Goal: Entertainment & Leisure: Browse casually

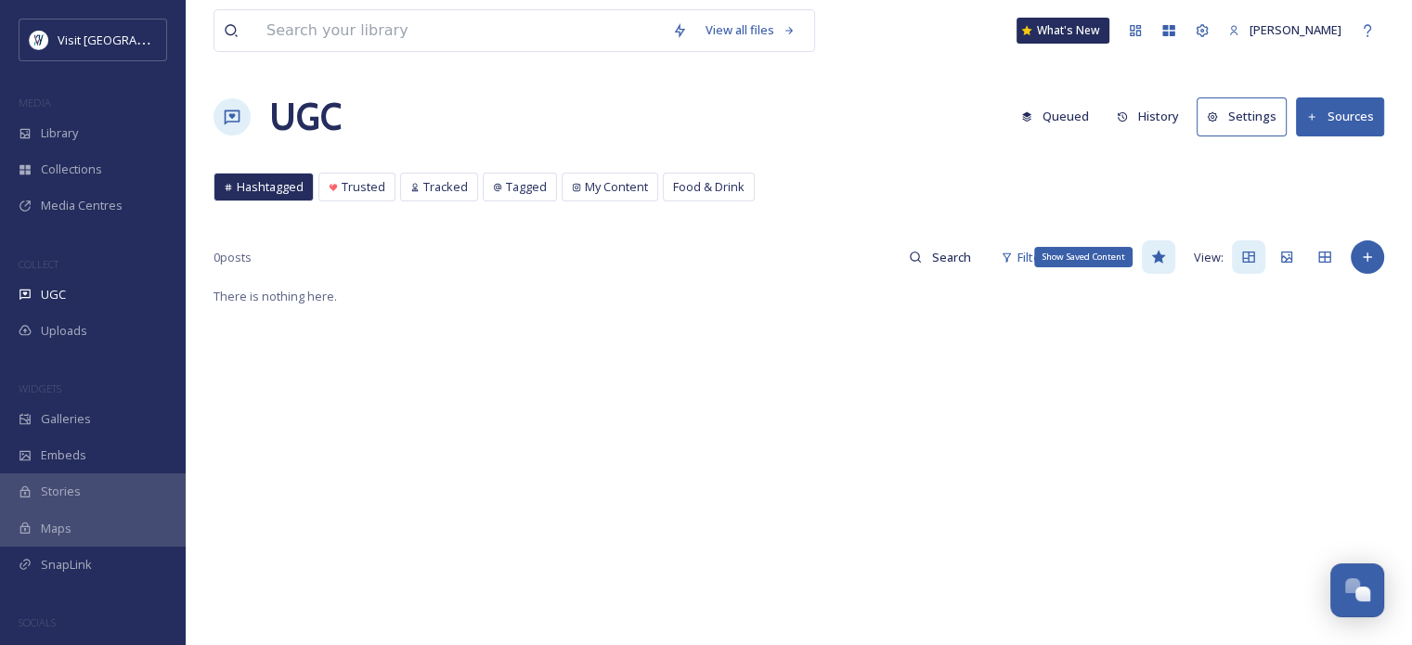
drag, startPoint x: 0, startPoint y: 0, endPoint x: 1167, endPoint y: 255, distance: 1194.5
click at [1167, 255] on div "Show Saved Content" at bounding box center [1158, 256] width 33 height 33
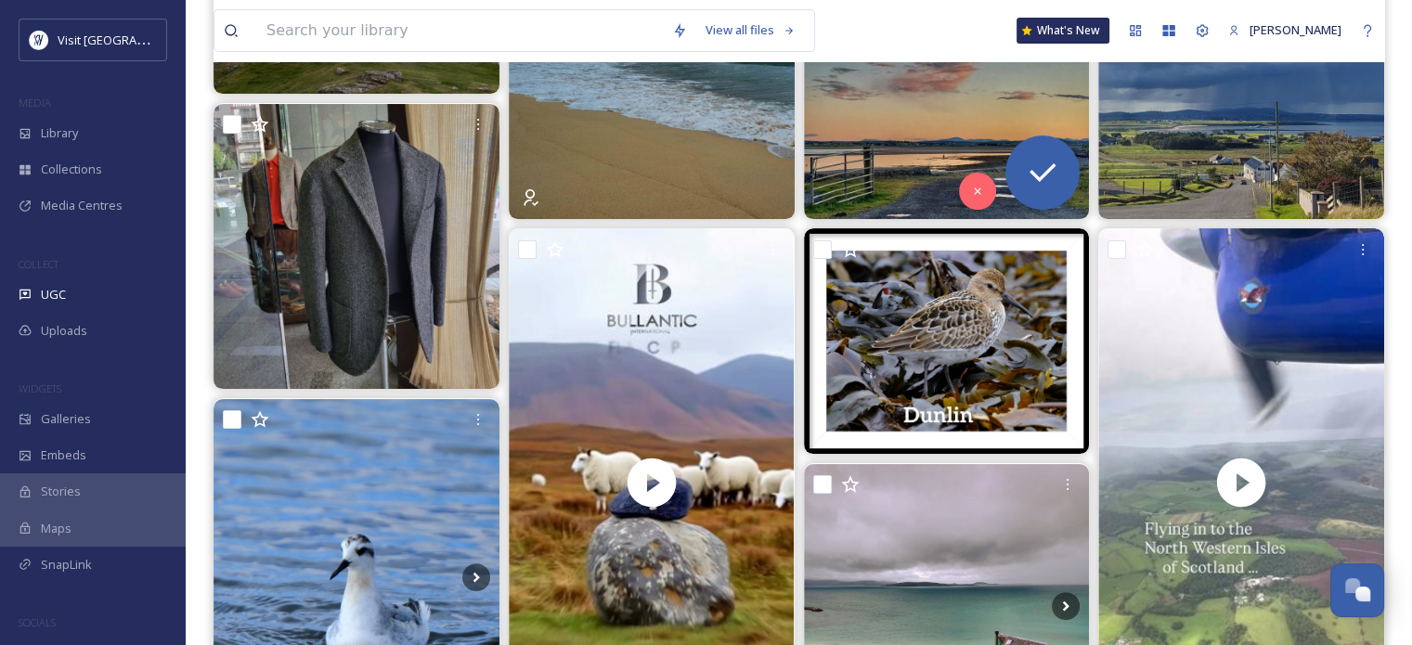
scroll to position [371, 0]
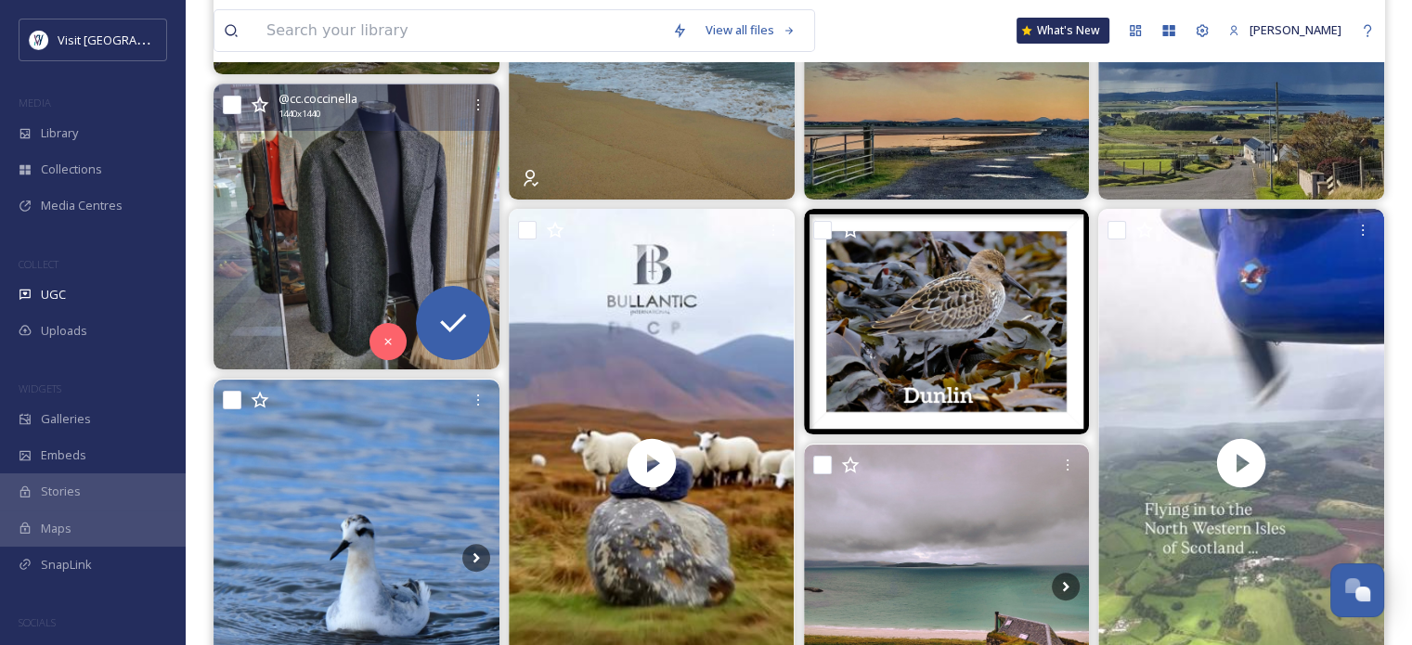
click at [423, 224] on img at bounding box center [357, 227] width 286 height 286
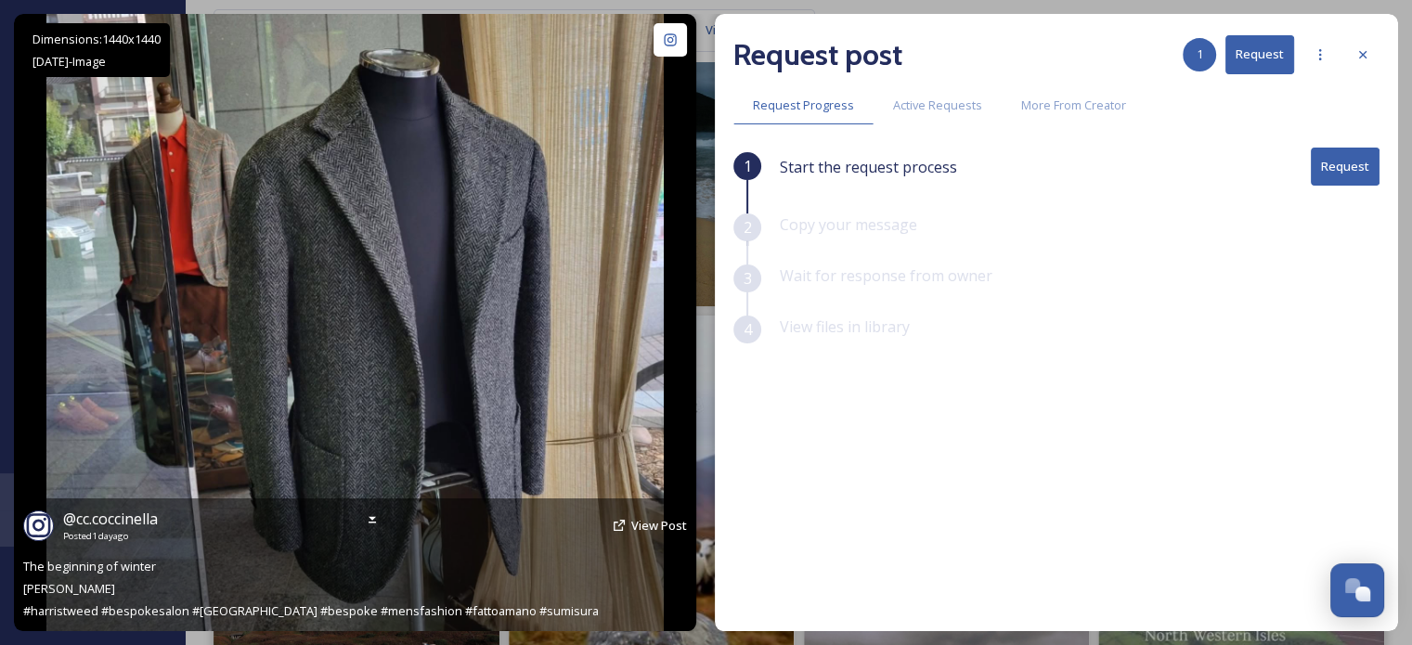
scroll to position [186, 0]
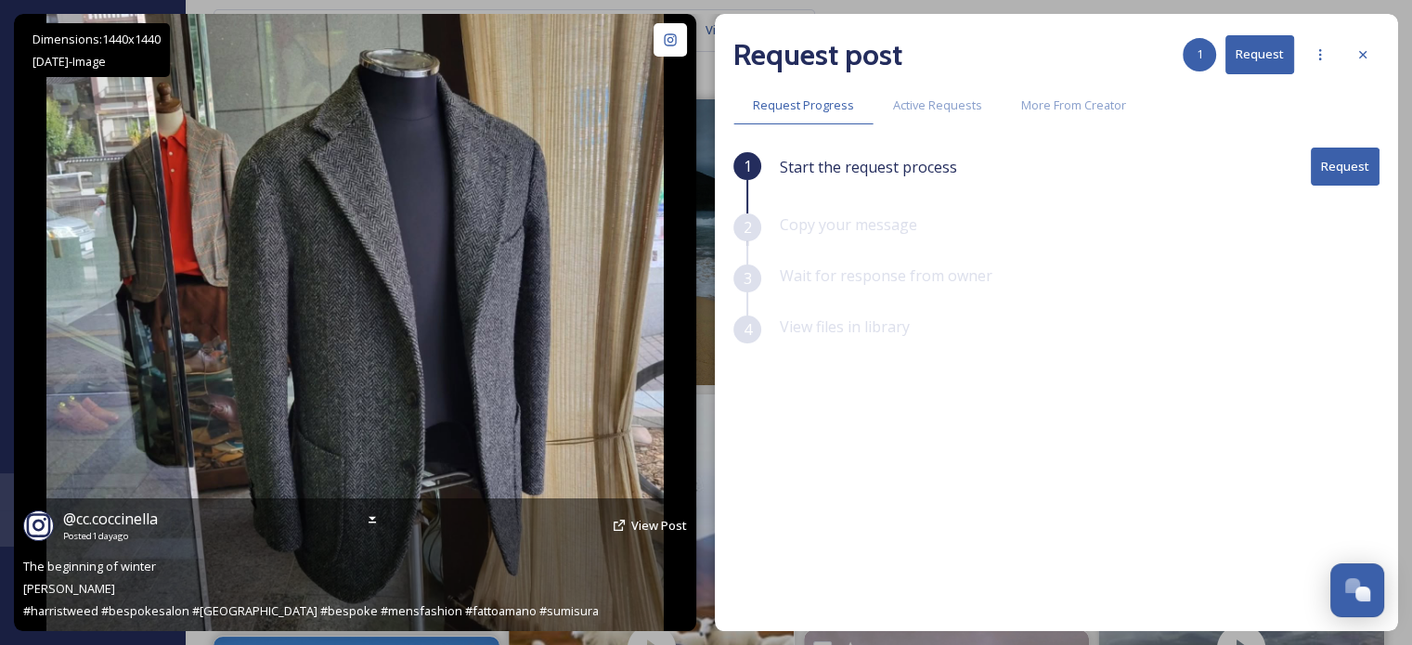
click at [271, 212] on img at bounding box center [354, 322] width 617 height 617
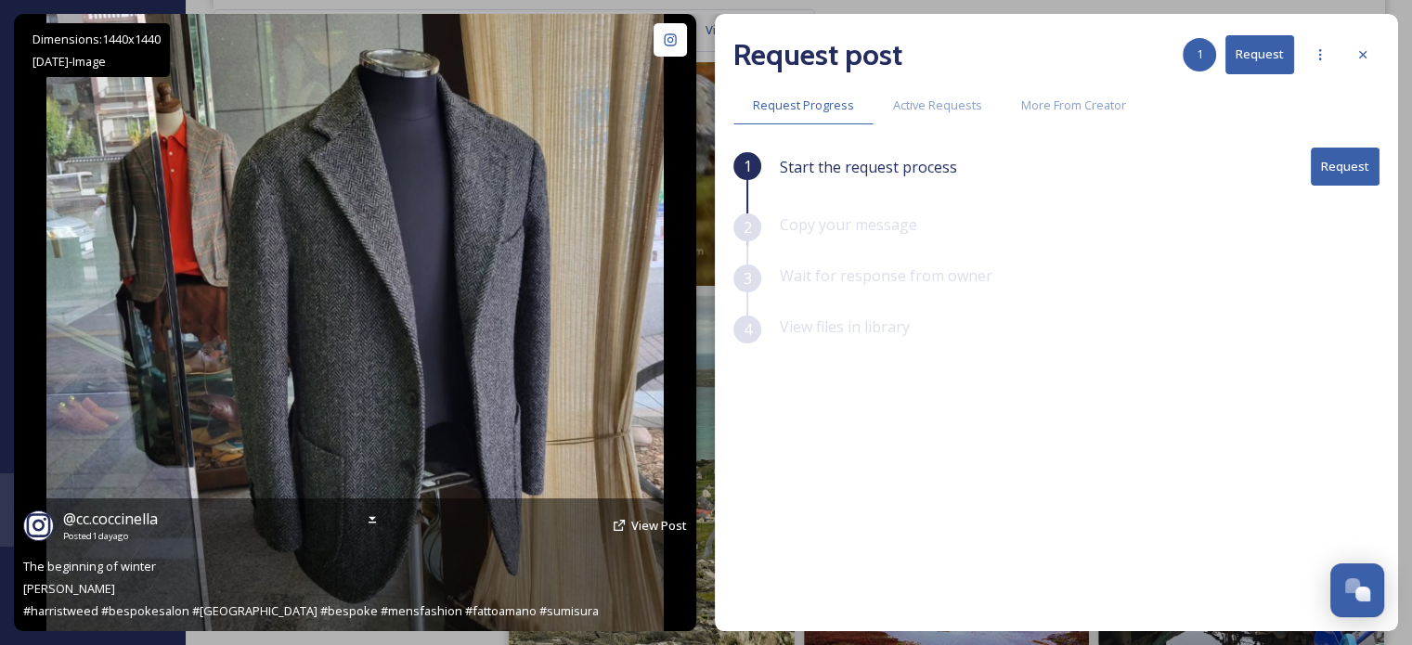
scroll to position [835, 0]
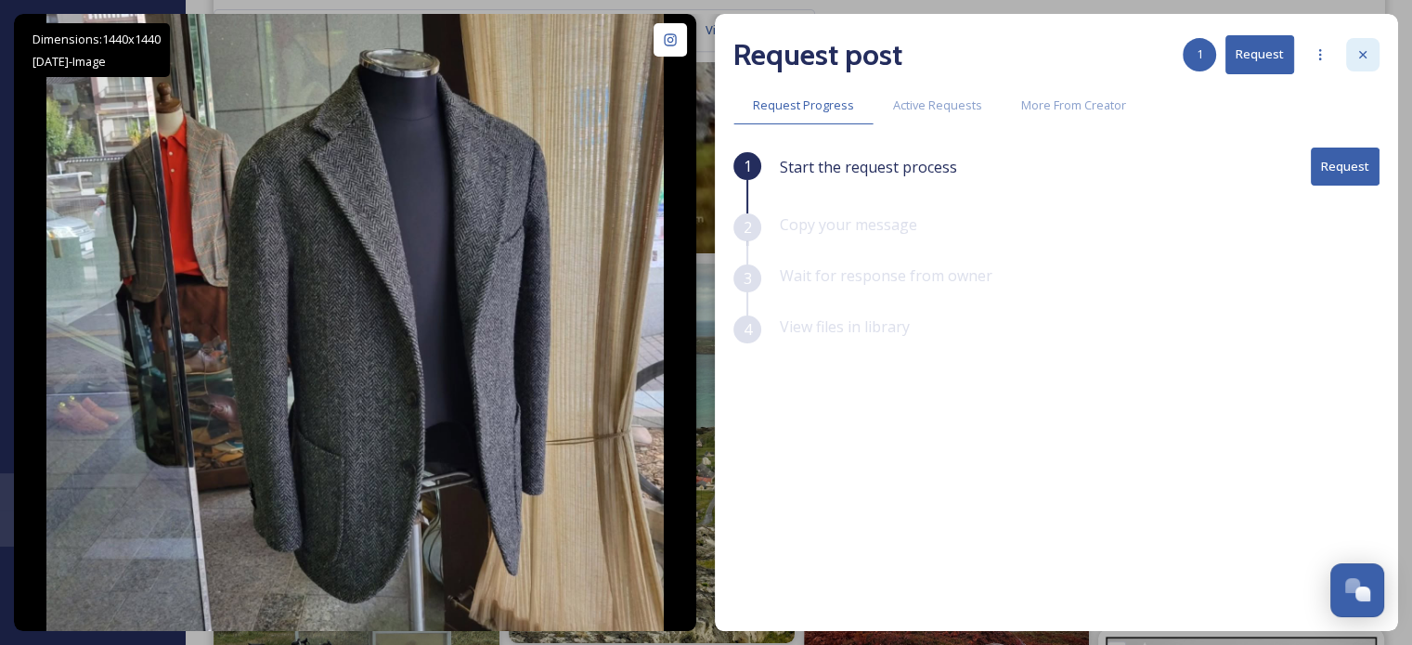
click at [1359, 53] on icon at bounding box center [1362, 54] width 15 height 15
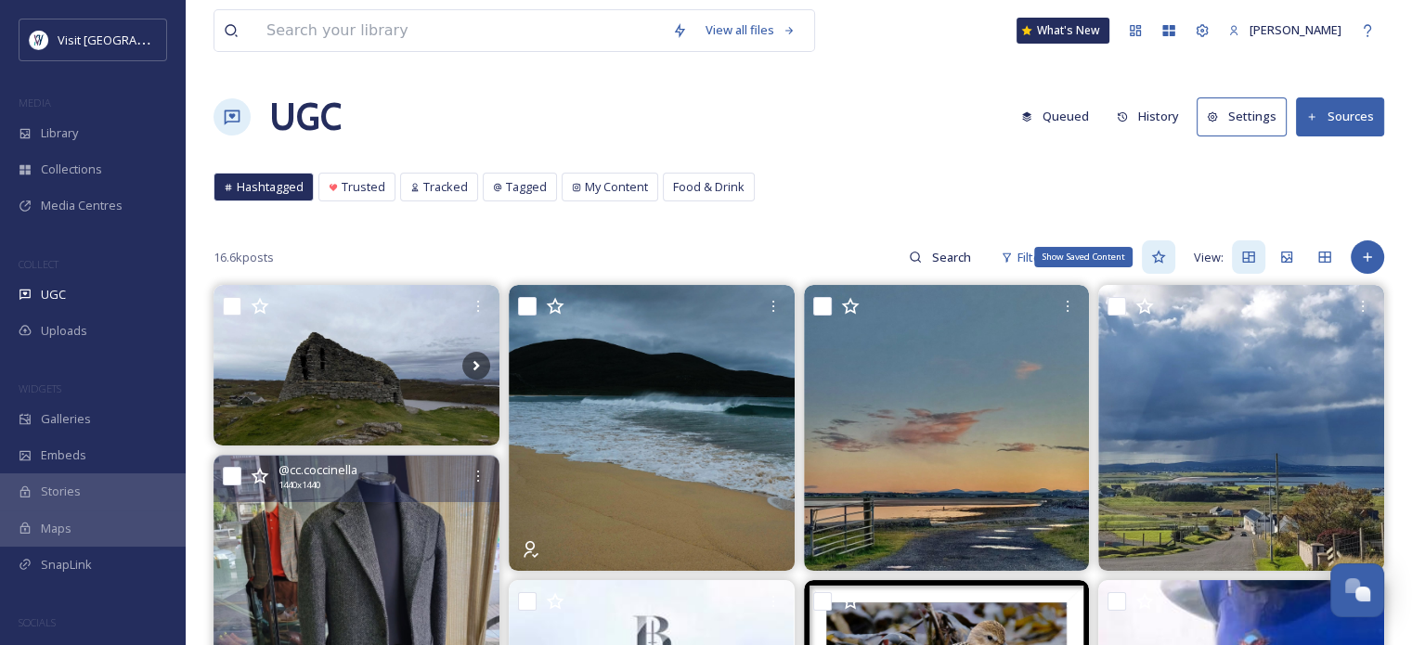
click at [1160, 263] on icon at bounding box center [1158, 257] width 15 height 15
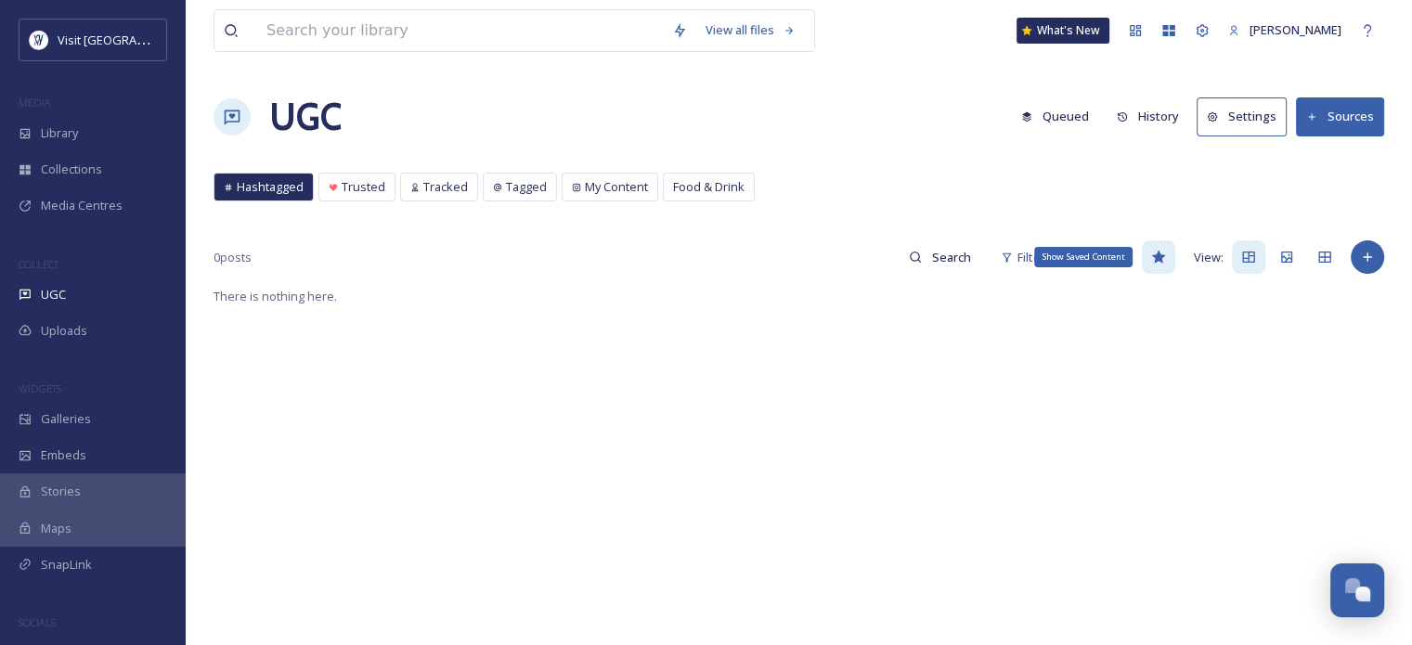
click at [1162, 257] on icon at bounding box center [1158, 257] width 14 height 13
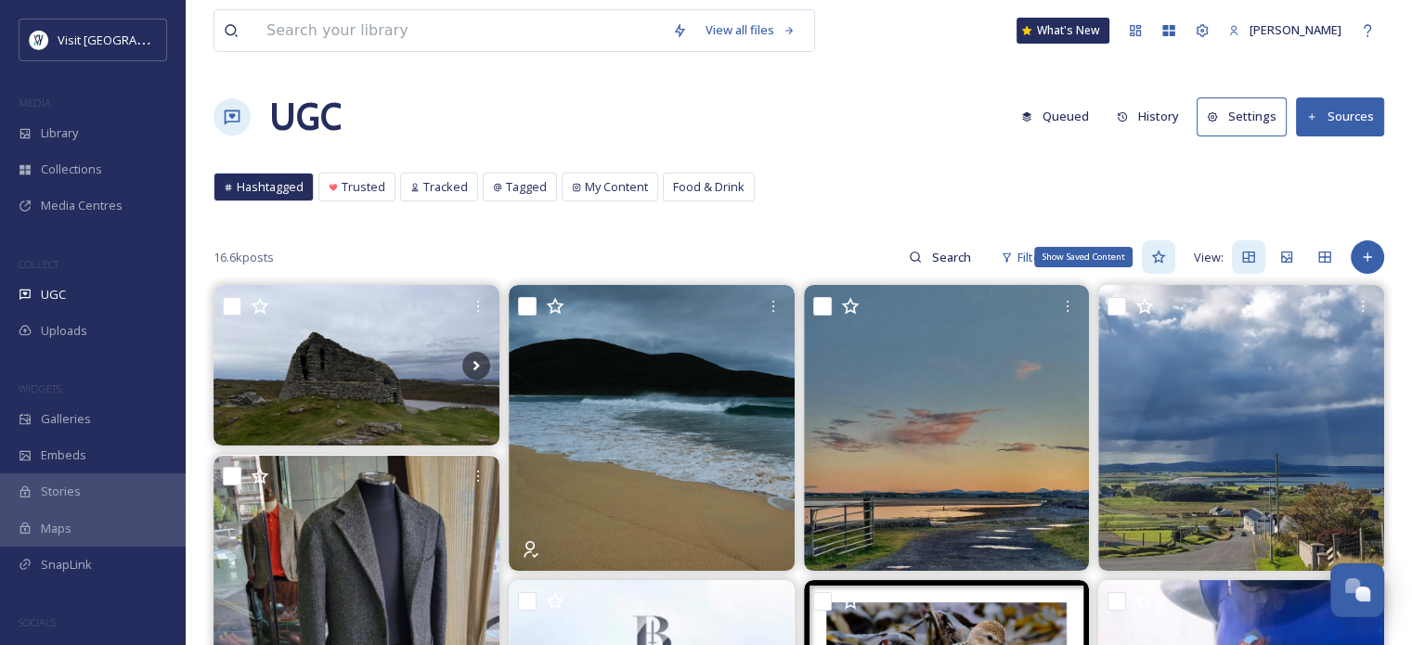
click at [1159, 257] on icon at bounding box center [1158, 257] width 15 height 15
